Goal: Task Accomplishment & Management: Complete application form

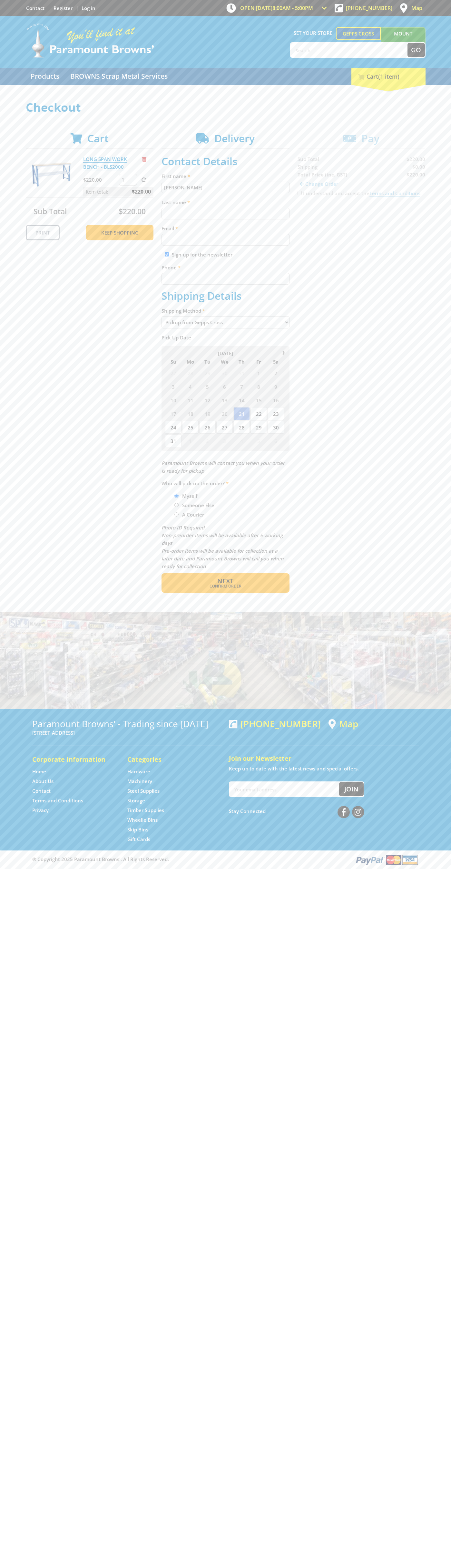
type input "[PERSON_NAME]"
type input "[EMAIL_ADDRESS][DOMAIN_NAME]"
type input "0293744000"
click at [226, 581] on span "Next" at bounding box center [226, 581] width 16 height 9
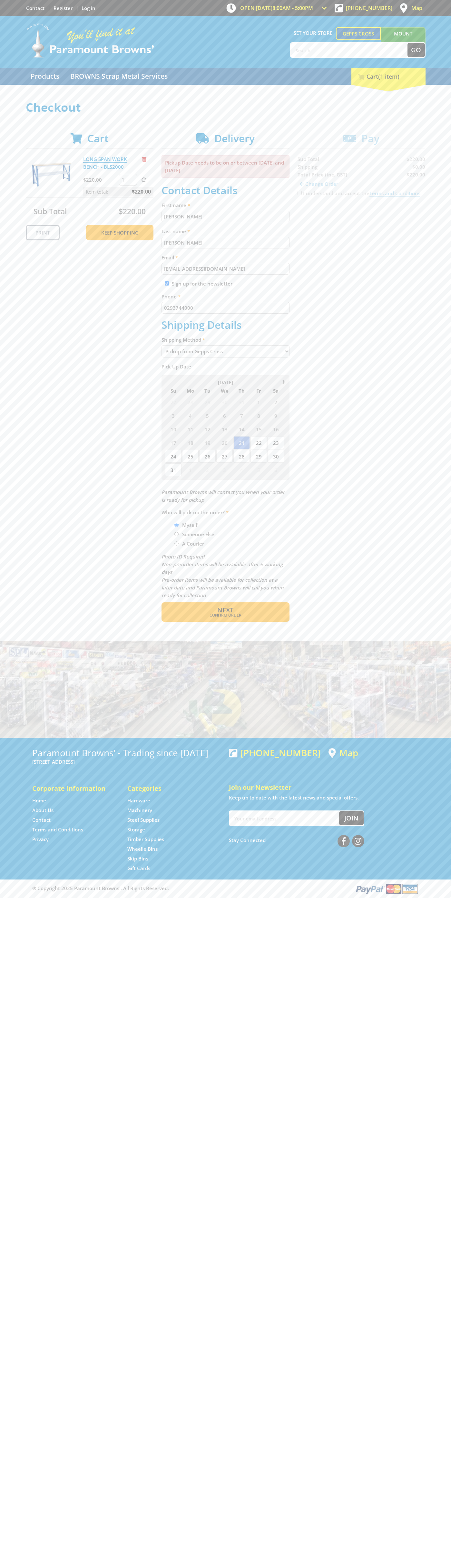
type input "[PERSON_NAME]"
click at [226, 616] on span "Confirm order" at bounding box center [225, 615] width 100 height 4
click at [226, 611] on span "Next" at bounding box center [226, 610] width 16 height 9
